Goal: Information Seeking & Learning: Learn about a topic

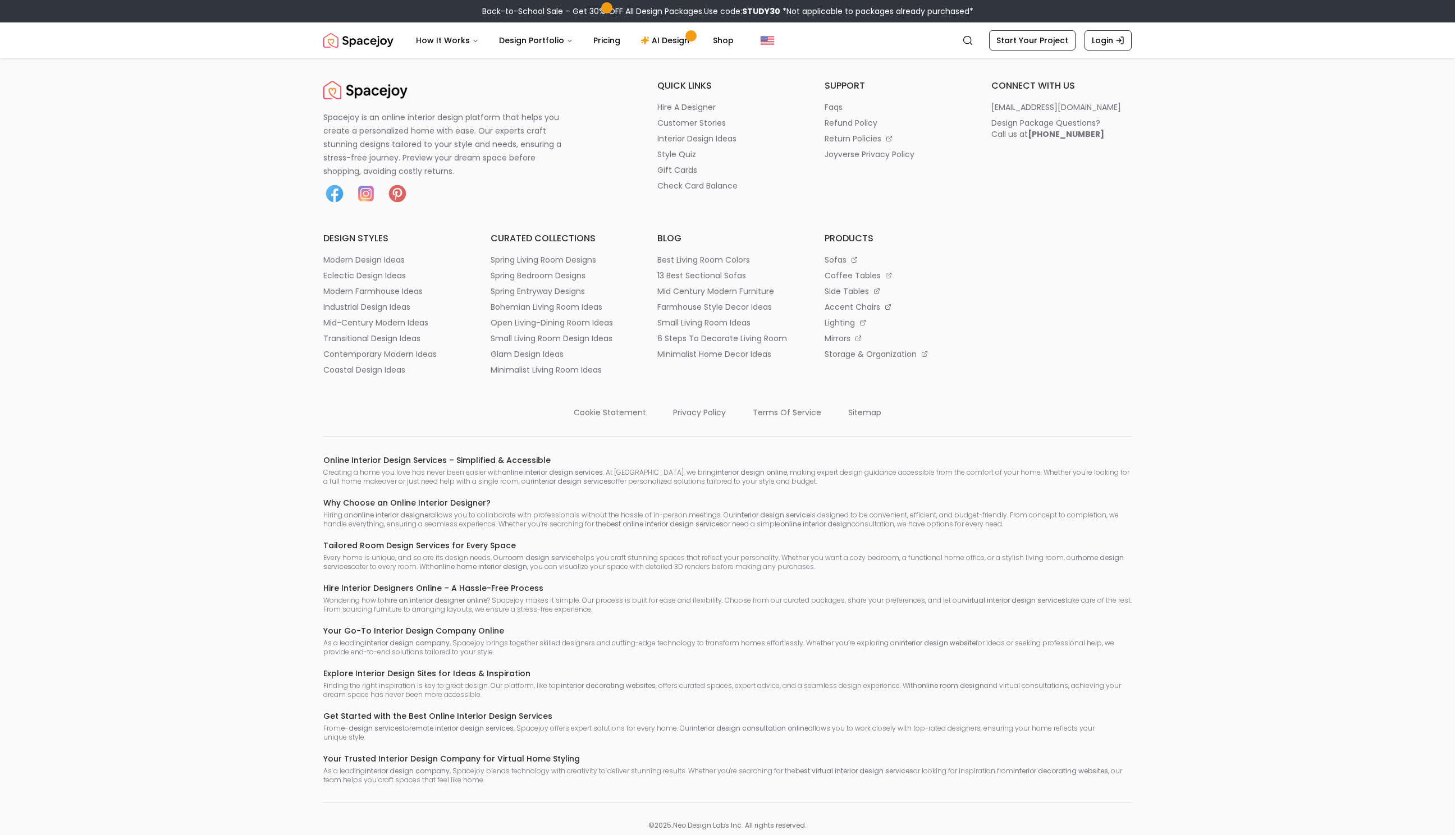
scroll to position [3371, 0]
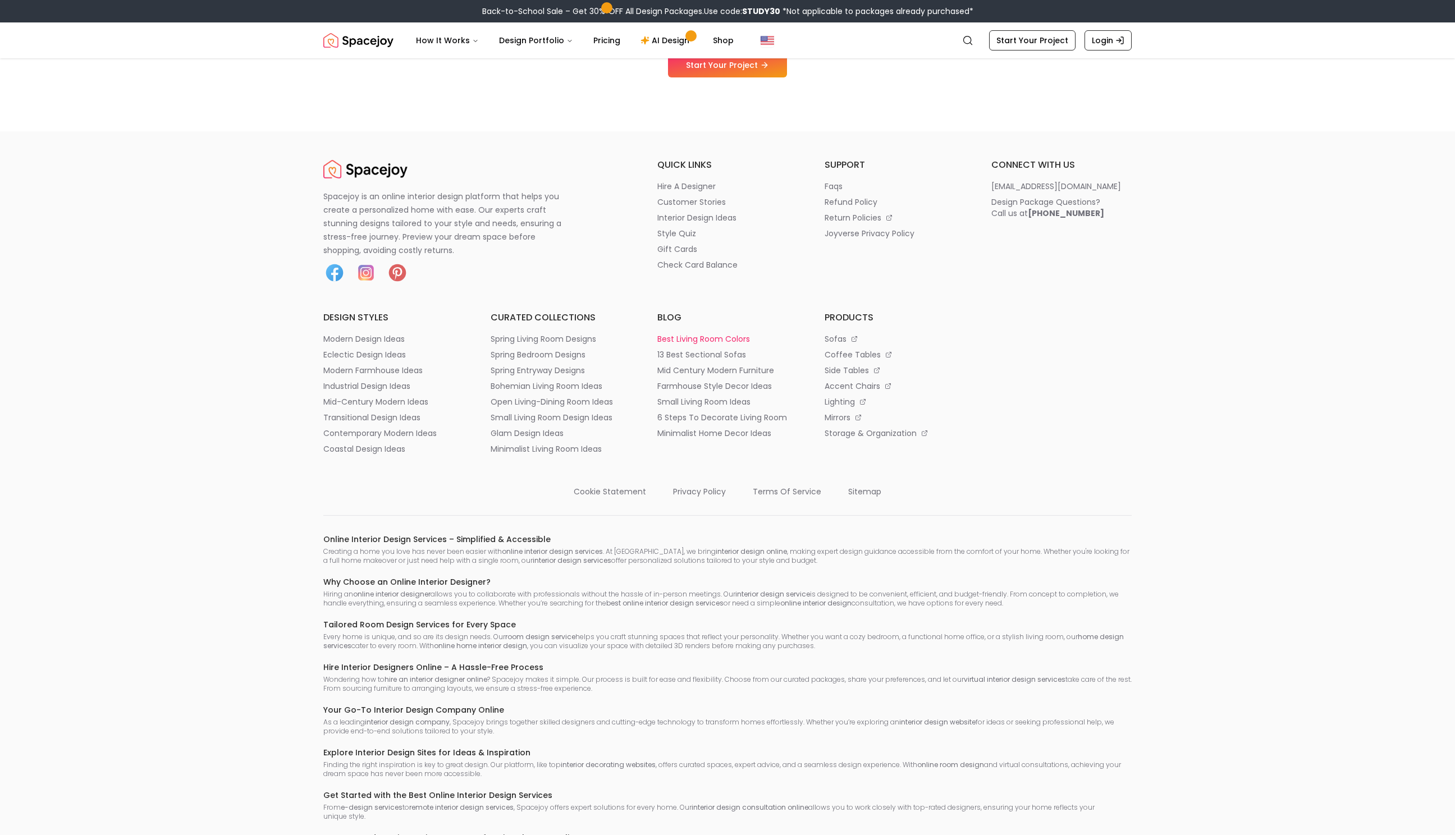
click at [667, 345] on p "best living room colors" at bounding box center [703, 338] width 93 height 11
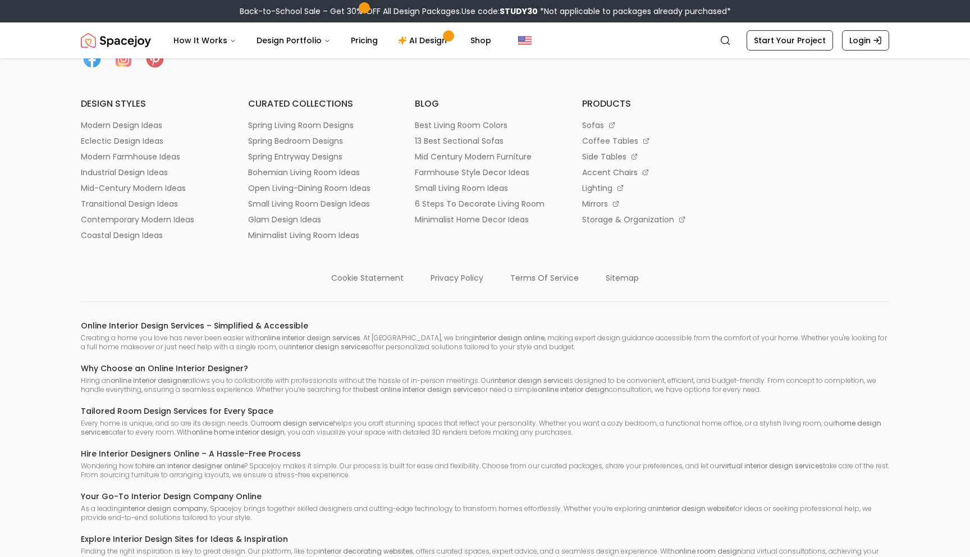
scroll to position [3462, 0]
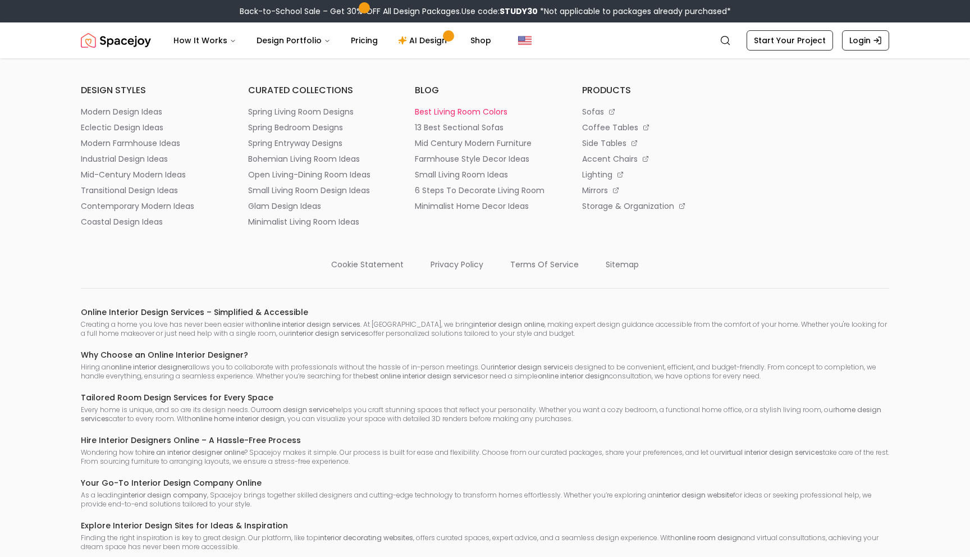
click at [428, 117] on p "best living room colors" at bounding box center [461, 111] width 93 height 11
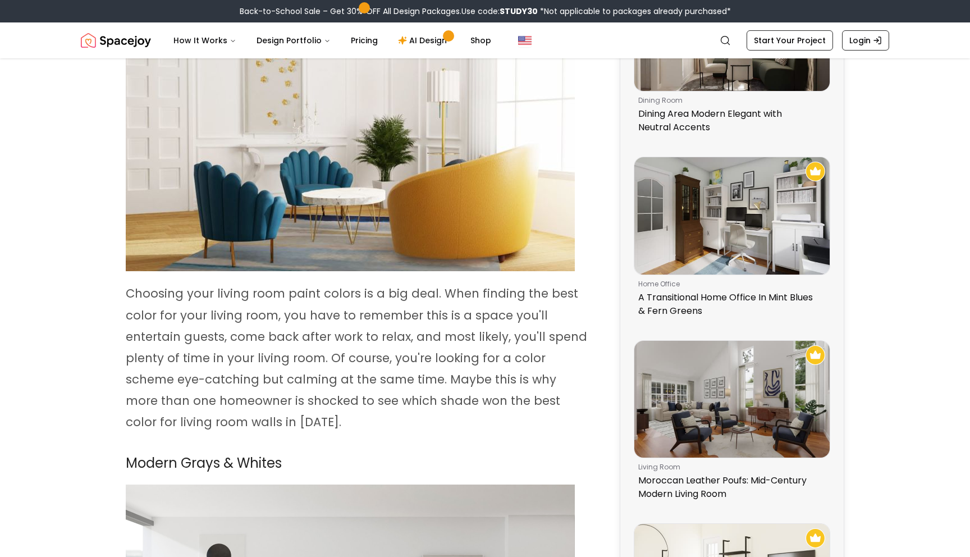
scroll to position [15, 0]
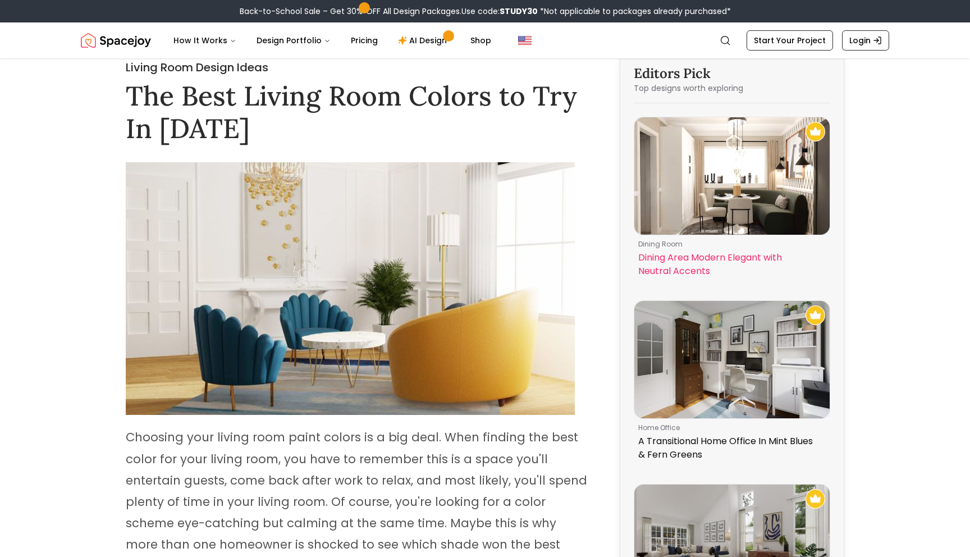
click at [704, 252] on p "Dining Area Modern Elegant with Neutral Accents" at bounding box center [729, 264] width 183 height 27
click at [751, 153] on img at bounding box center [731, 175] width 195 height 117
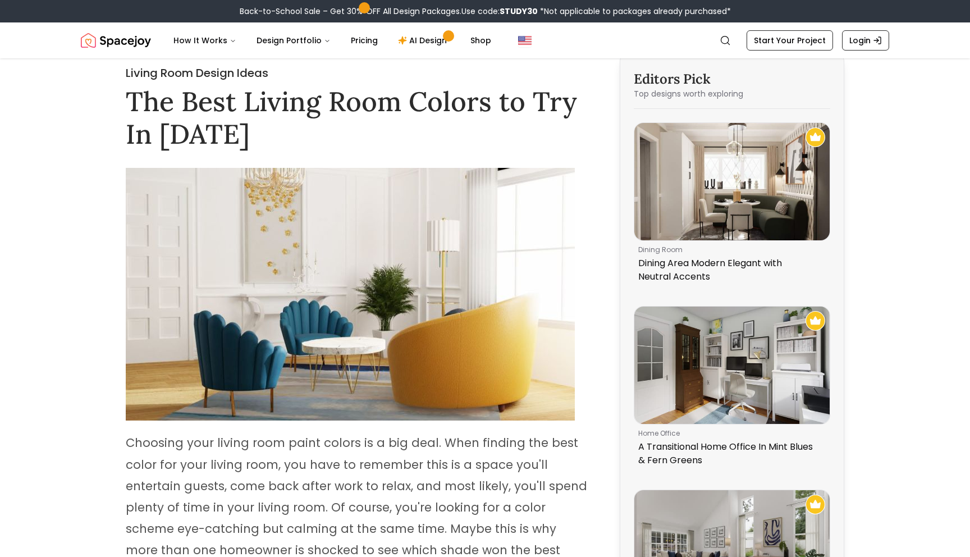
scroll to position [0, 0]
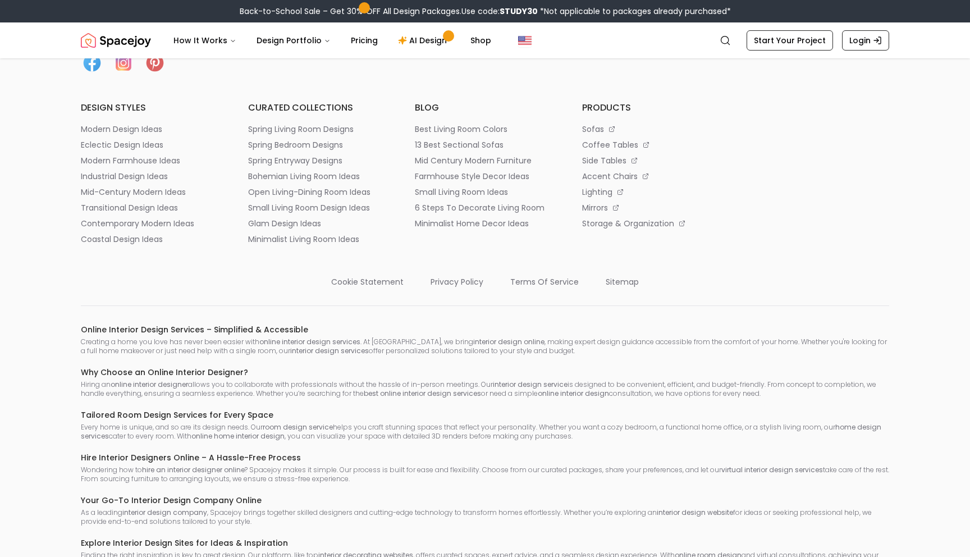
scroll to position [3462, 0]
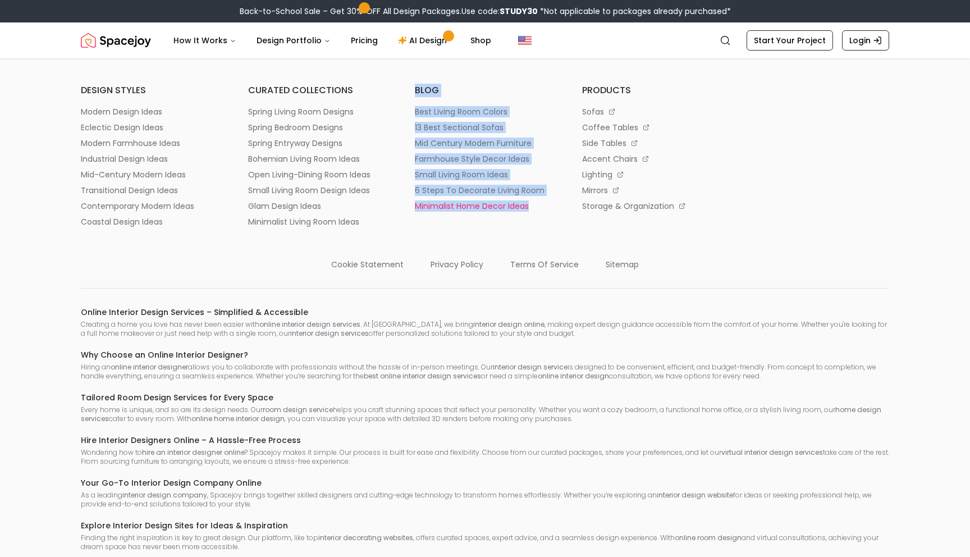
drag, startPoint x: 406, startPoint y: 226, endPoint x: 537, endPoint y: 351, distance: 181.4
click at [537, 227] on div "Spacejoy is an online interior design platform that helps you create a personal…" at bounding box center [485, 79] width 808 height 296
click at [537, 212] on li "minimalist home decor ideas" at bounding box center [485, 205] width 140 height 11
